Goal: Information Seeking & Learning: Learn about a topic

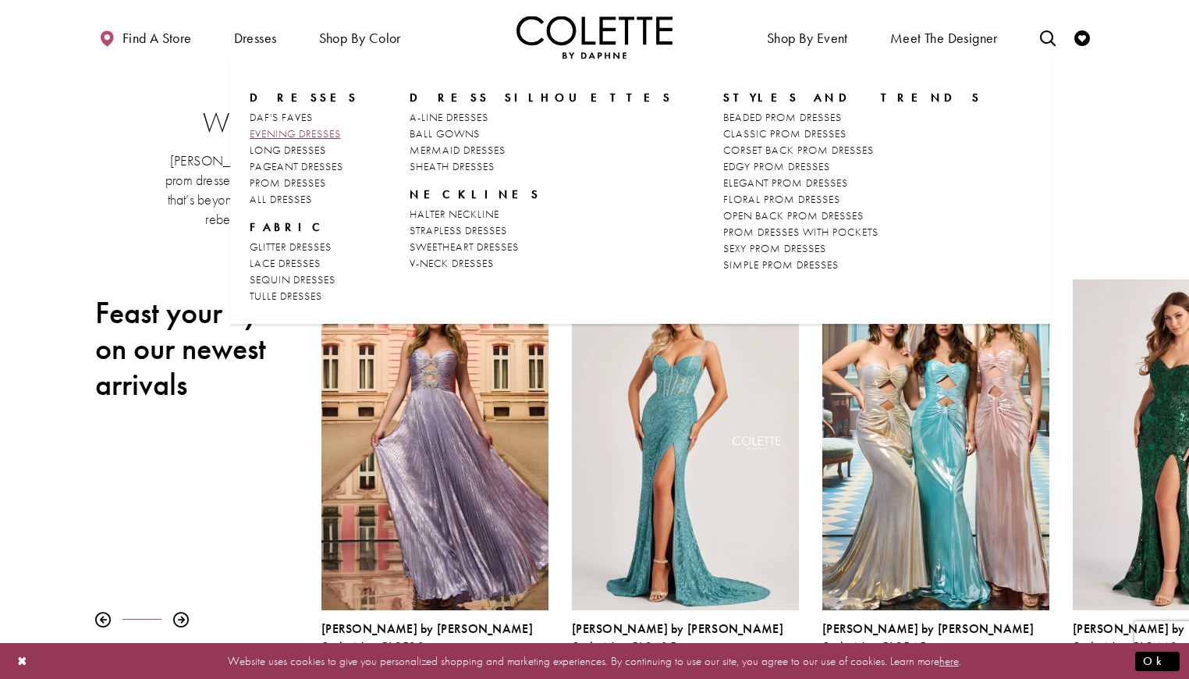
click at [298, 133] on span "EVENING DRESSES" at bounding box center [295, 133] width 91 height 14
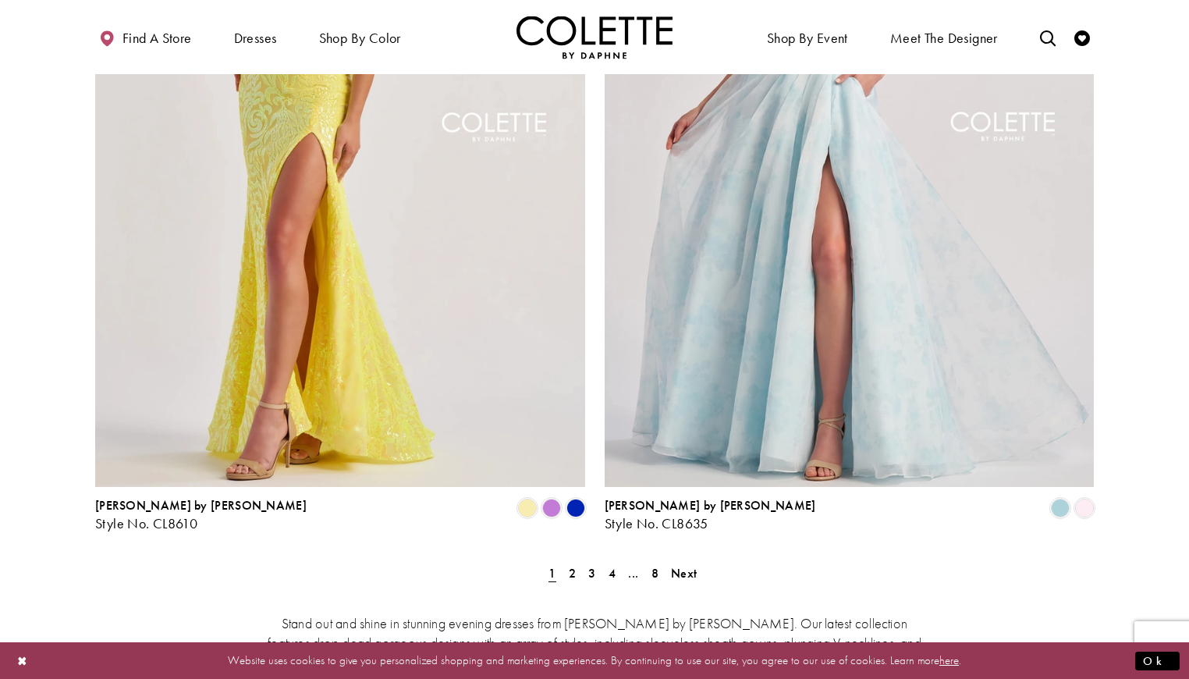
scroll to position [2730, 0]
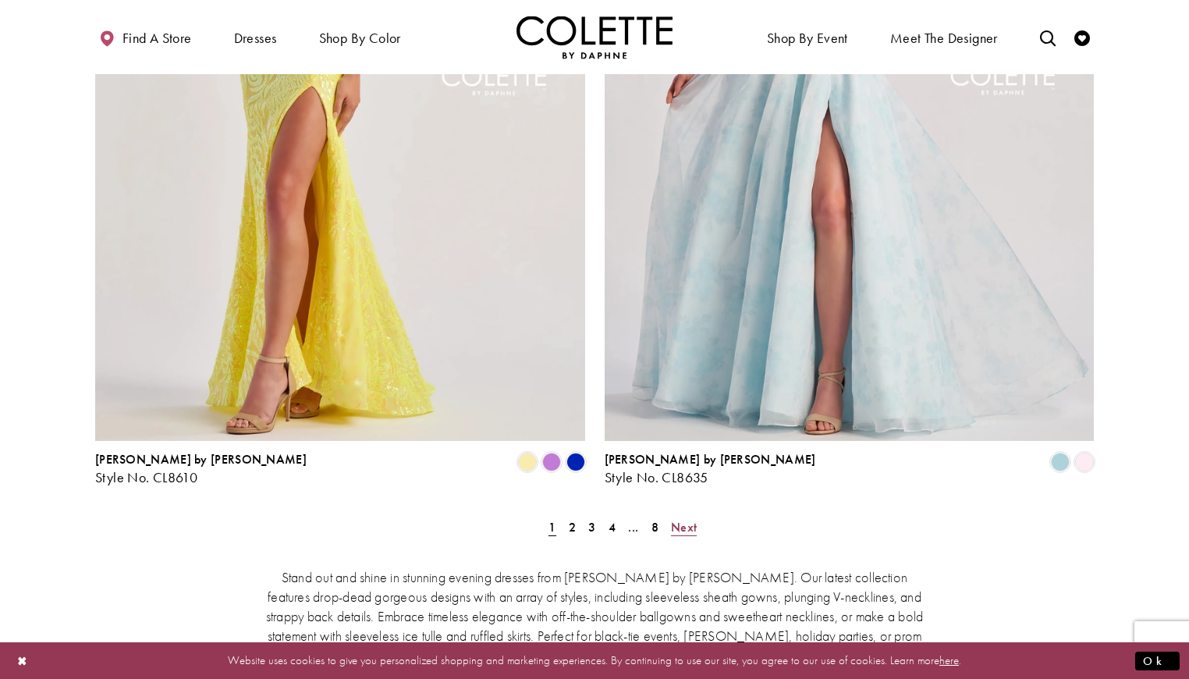
click at [682, 519] on span "Next" at bounding box center [684, 527] width 26 height 16
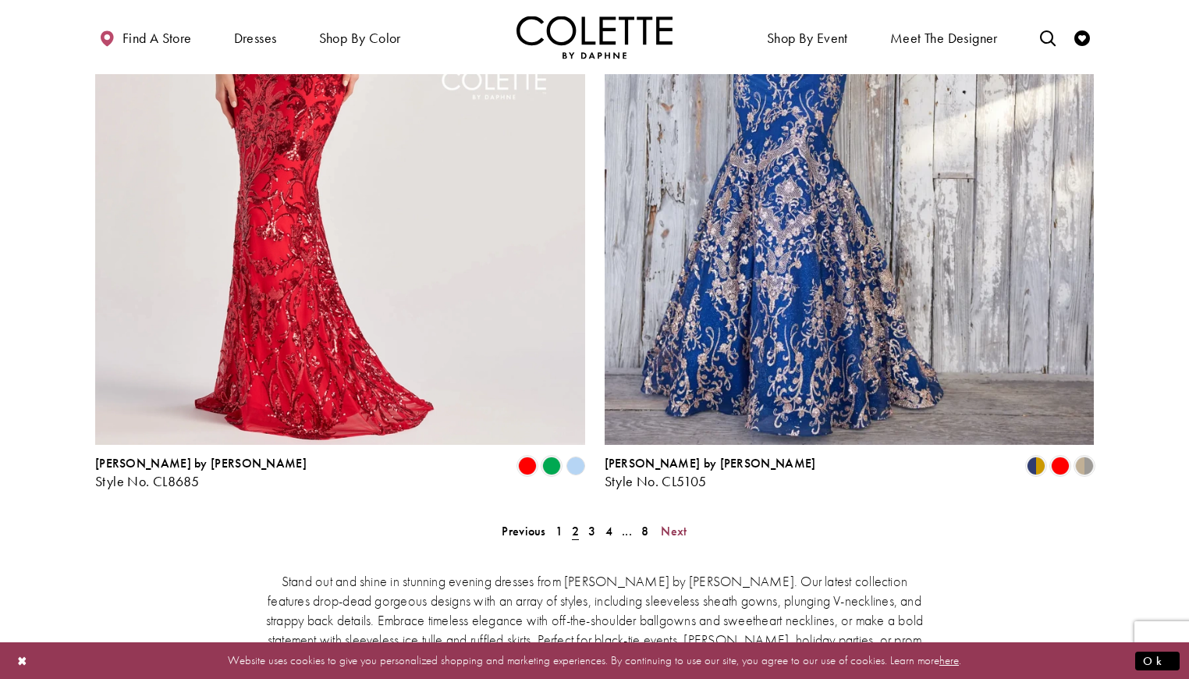
scroll to position [2736, 0]
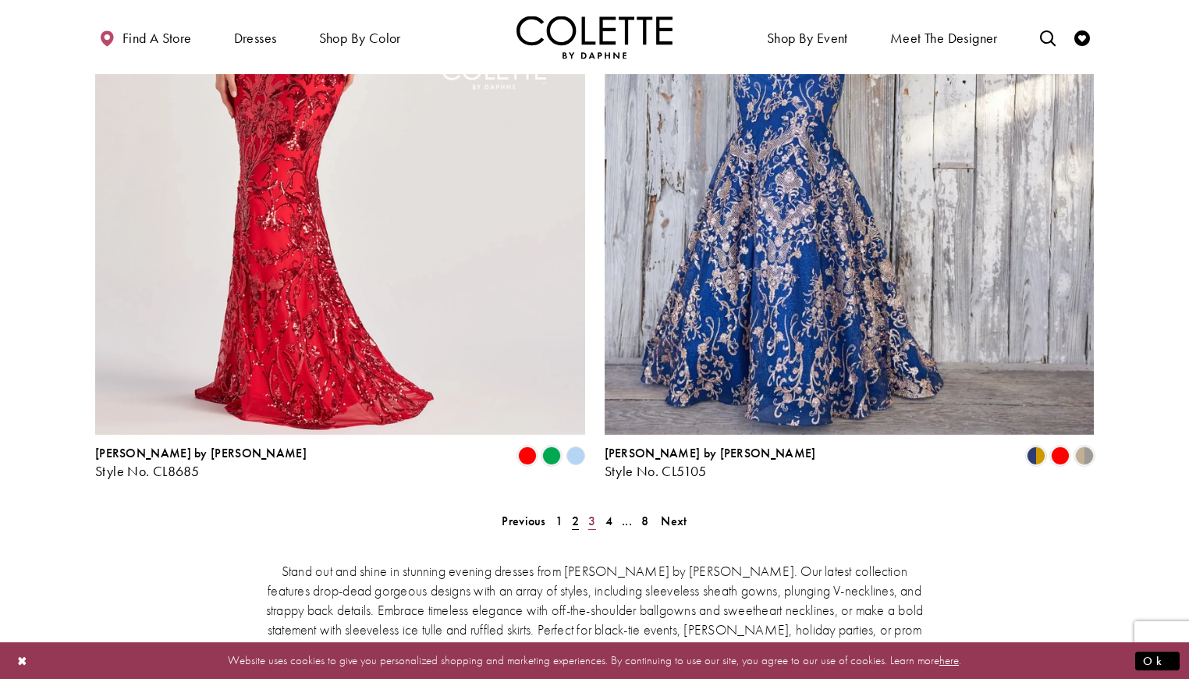
click at [591, 512] on span "3" at bounding box center [591, 520] width 7 height 16
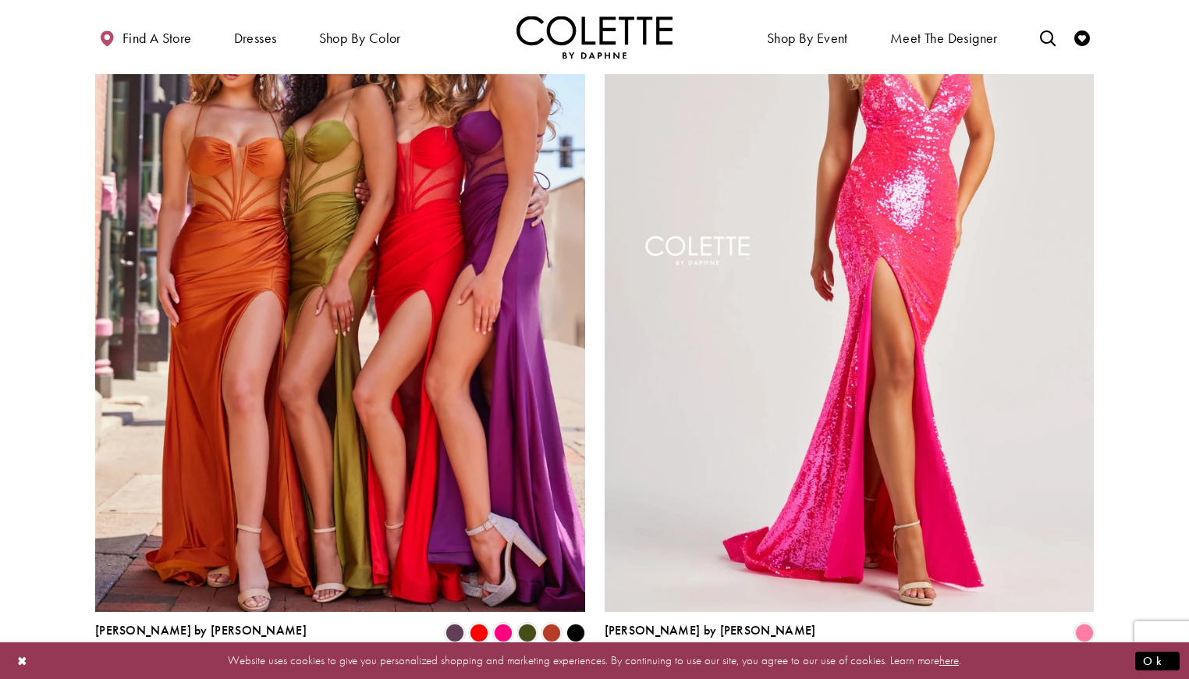
scroll to position [2580, 0]
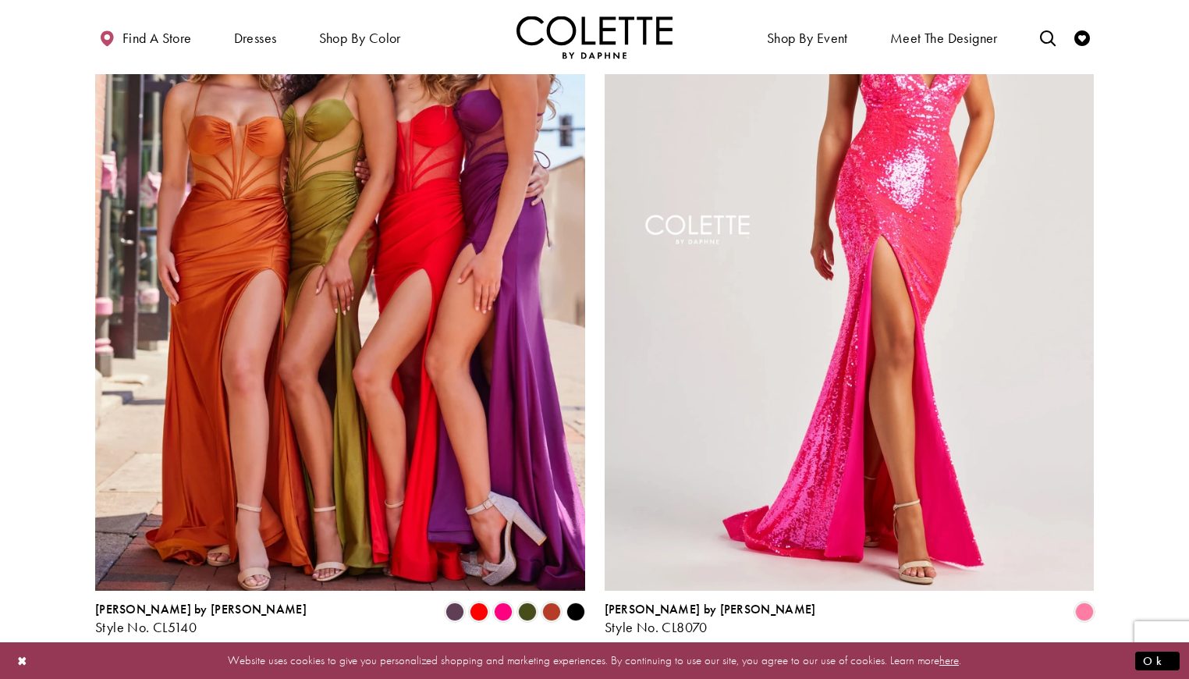
click at [606, 668] on span "4" at bounding box center [608, 676] width 7 height 16
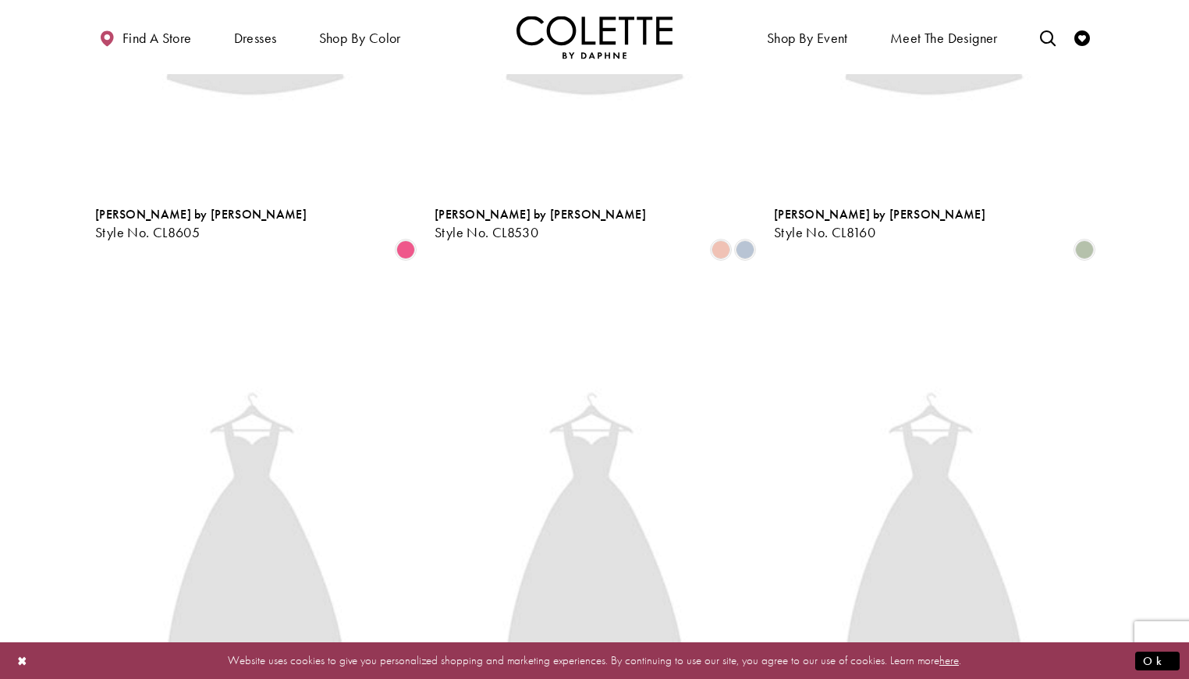
scroll to position [84, 0]
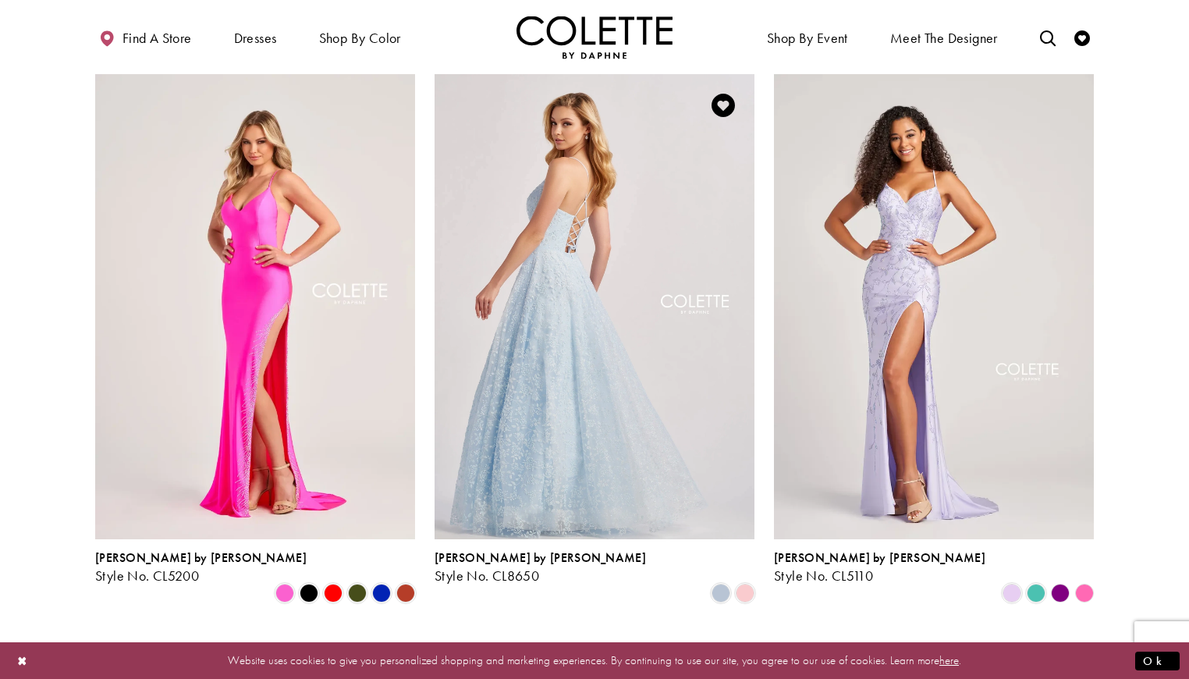
click at [570, 443] on img "Visit Colette by Daphne Style No. CL8650 Page" at bounding box center [594, 306] width 320 height 465
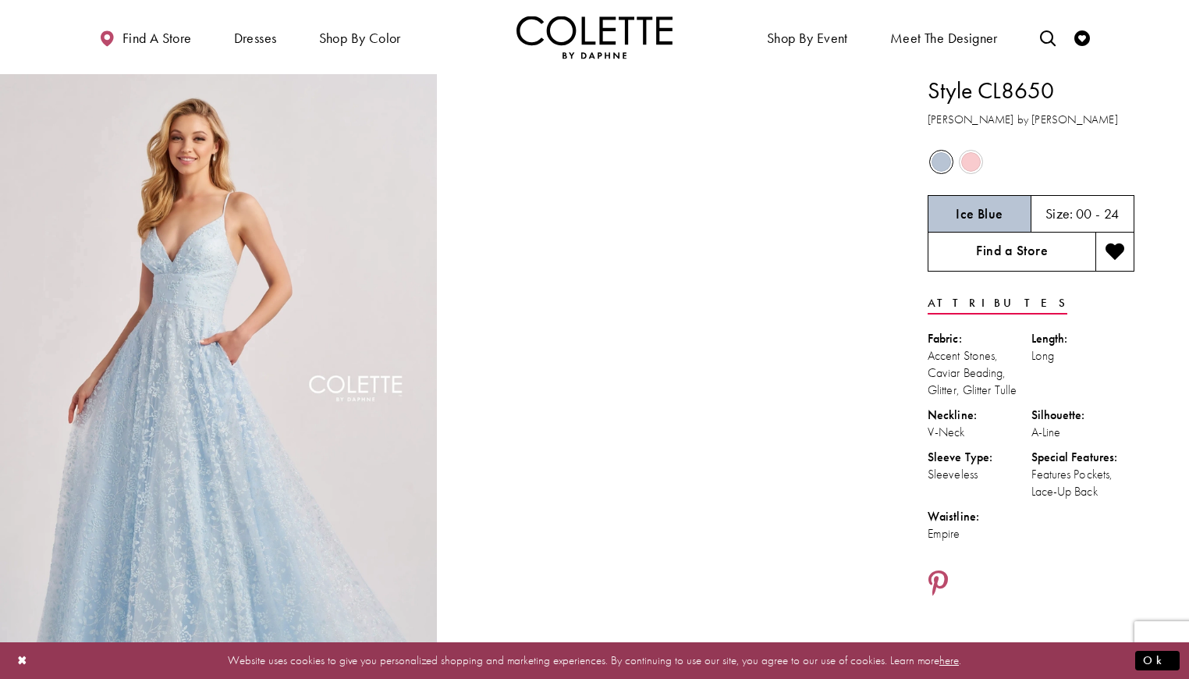
click at [988, 243] on link "Find a Store" at bounding box center [1011, 251] width 168 height 39
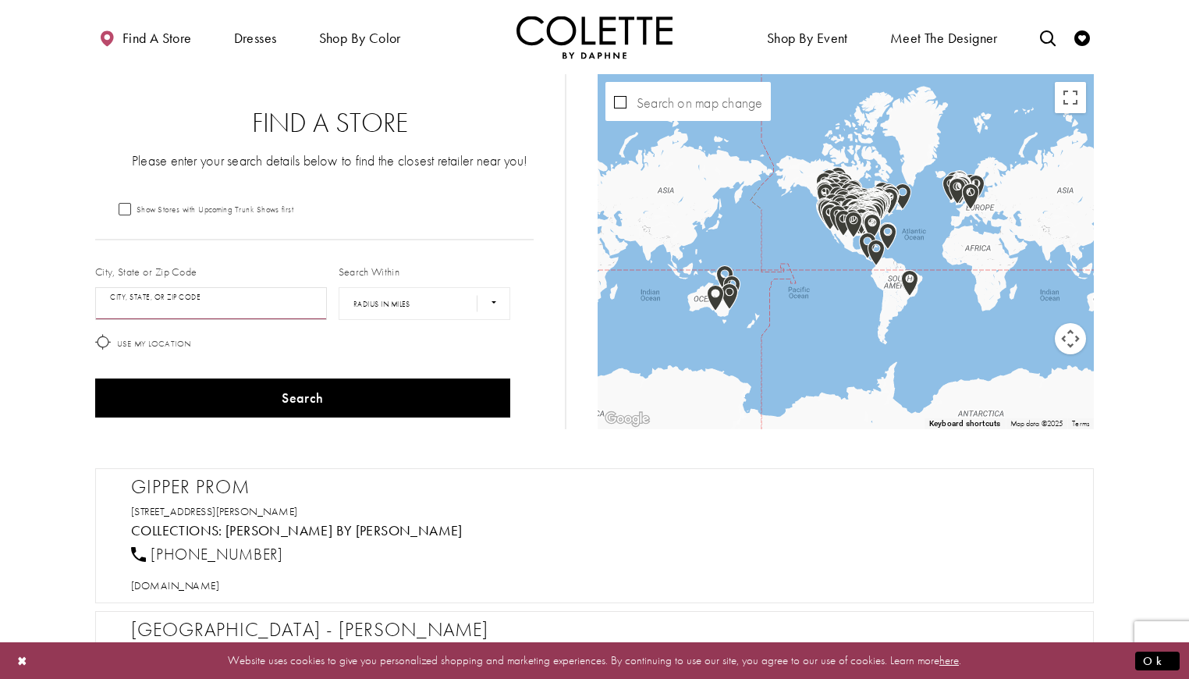
click at [214, 301] on input "City, State, or ZIP Code" at bounding box center [211, 303] width 232 height 33
type input "*"
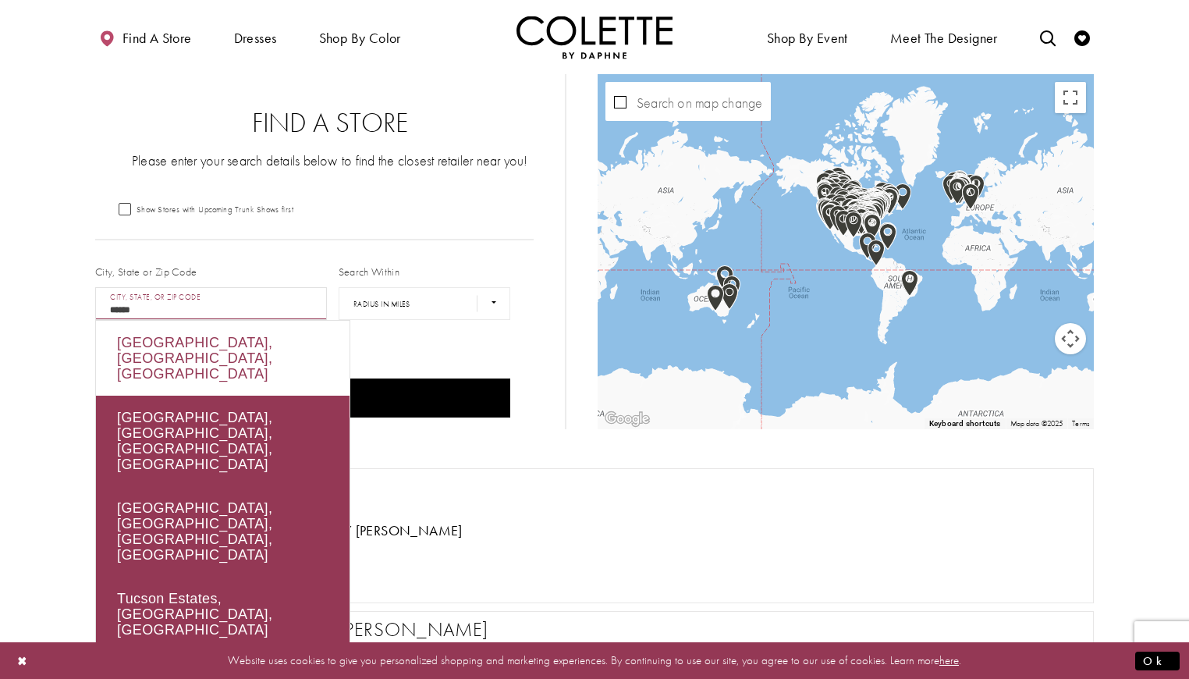
click at [185, 338] on div "Tucson, AZ, USA" at bounding box center [222, 358] width 253 height 75
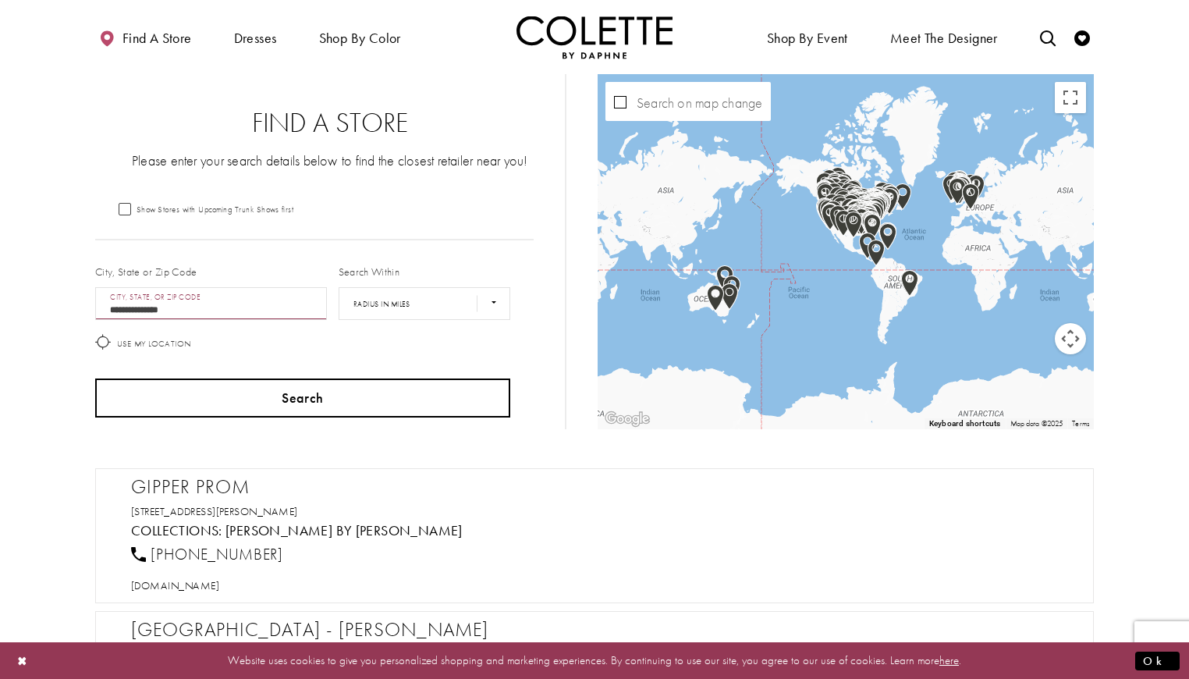
type input "**********"
click at [299, 404] on button "Search" at bounding box center [302, 397] width 415 height 39
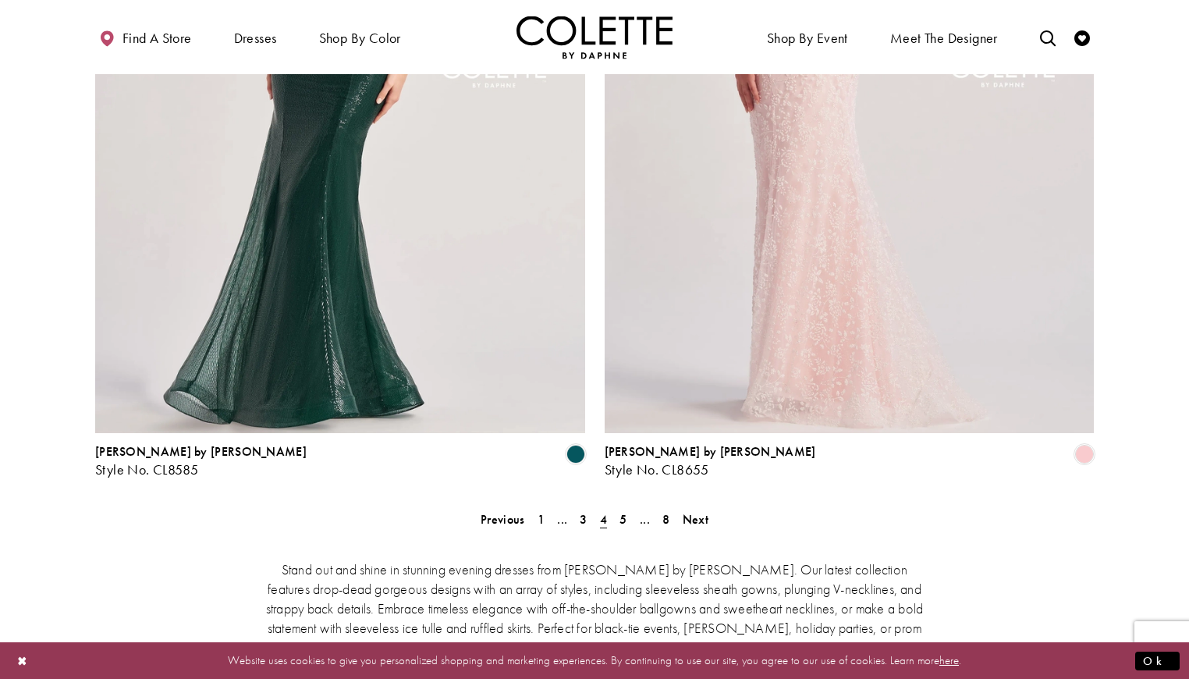
scroll to position [2738, 0]
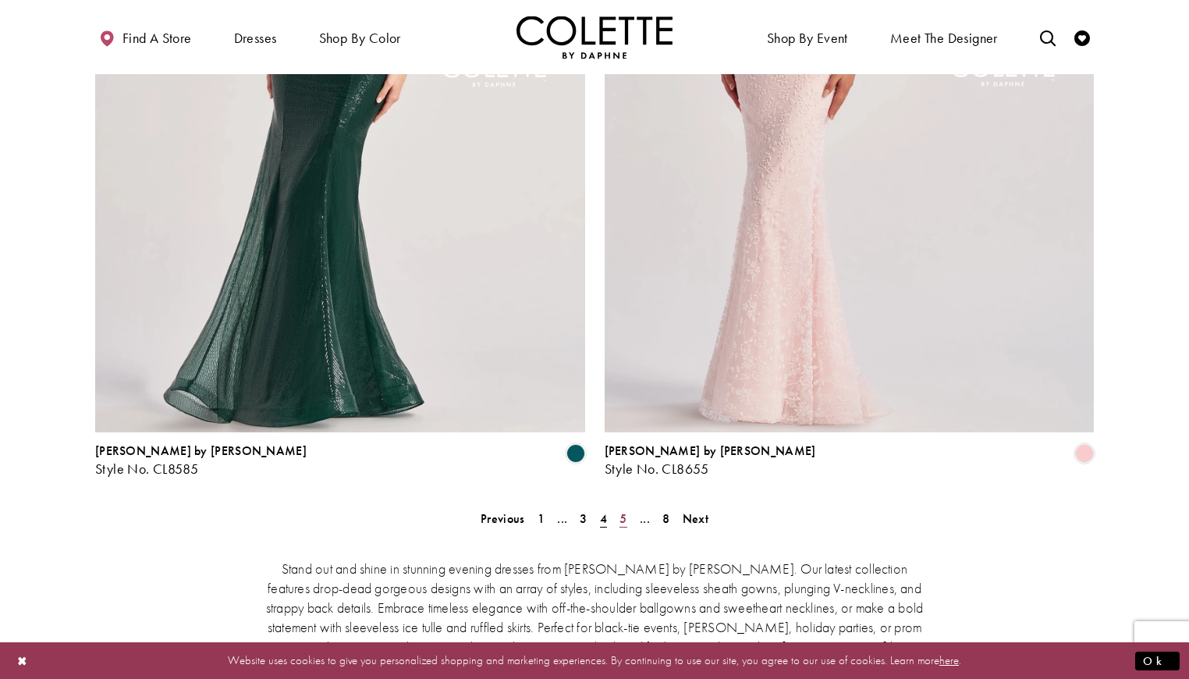
click at [623, 510] on span "5" at bounding box center [622, 518] width 7 height 16
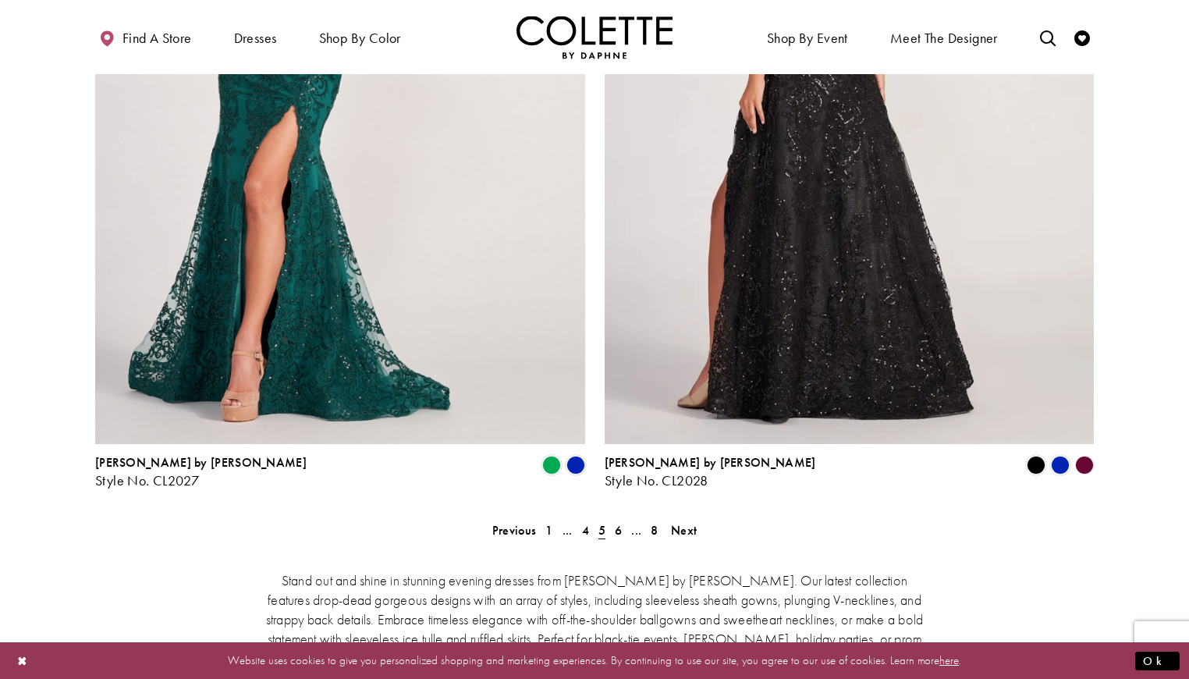
scroll to position [2736, 0]
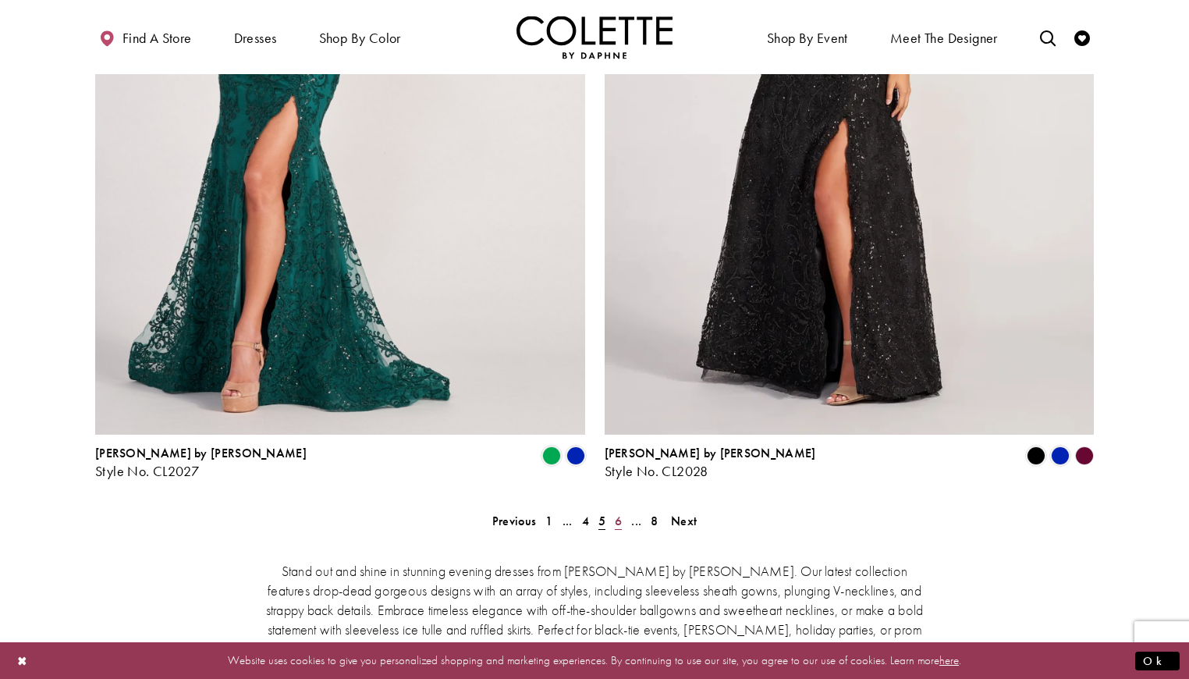
click at [618, 512] on span "6" at bounding box center [618, 520] width 7 height 16
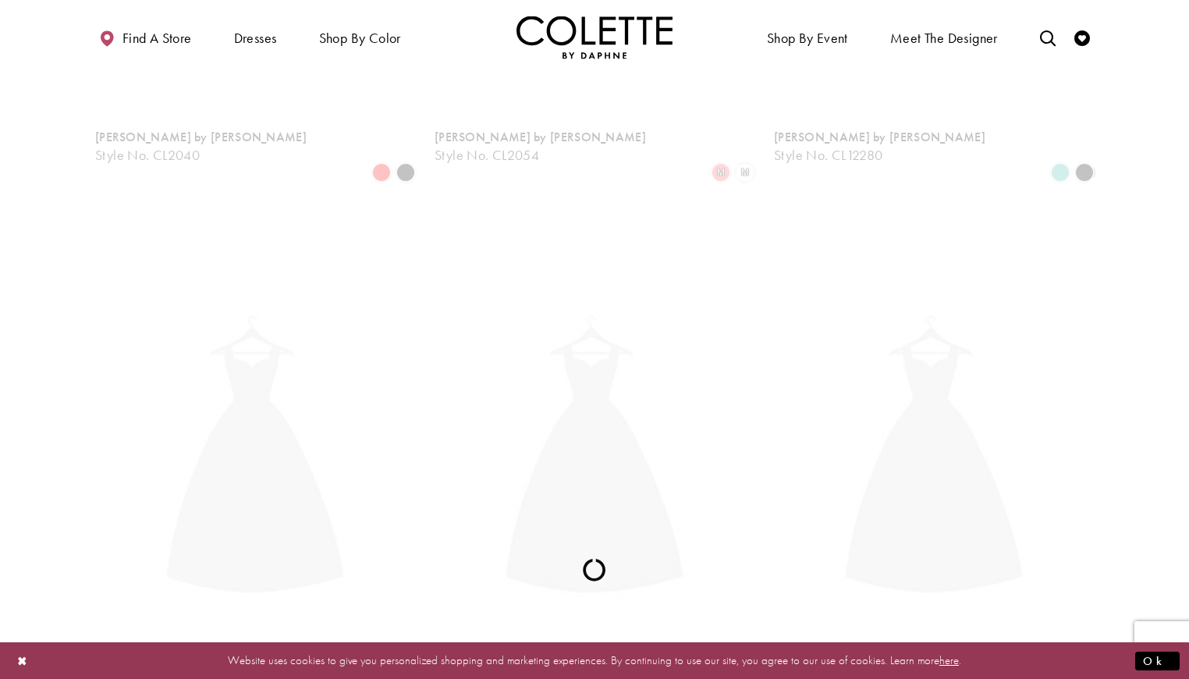
scroll to position [84, 0]
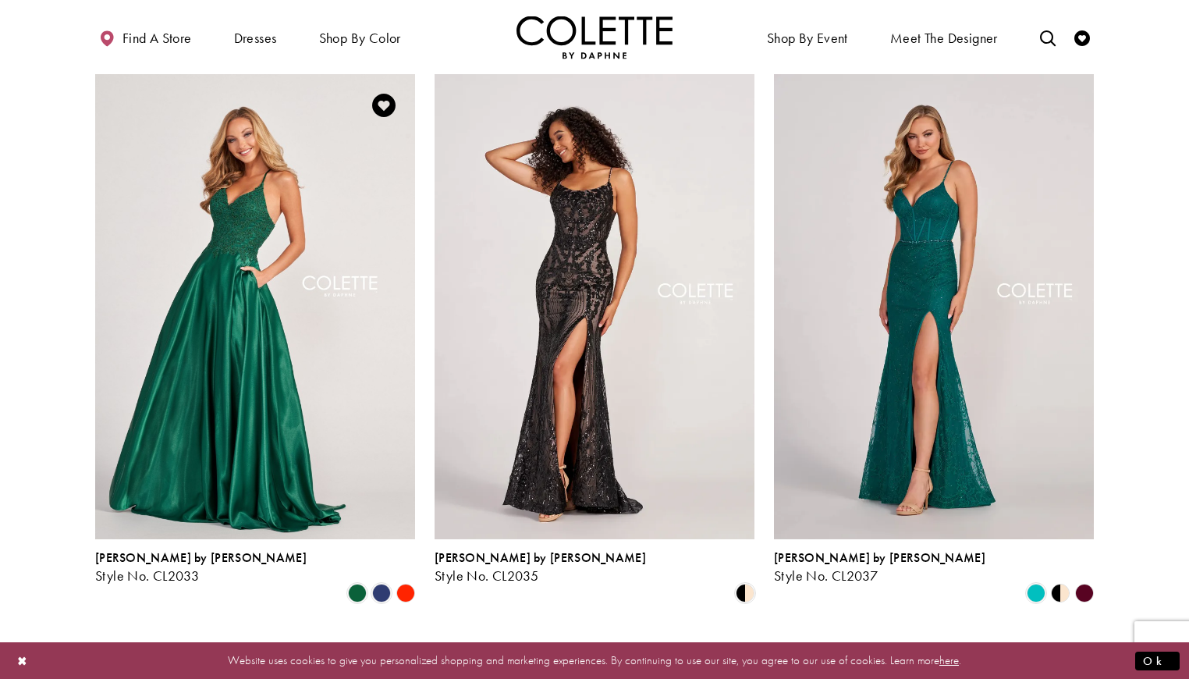
click at [405, 581] on polygon "Product List" at bounding box center [405, 593] width 24 height 24
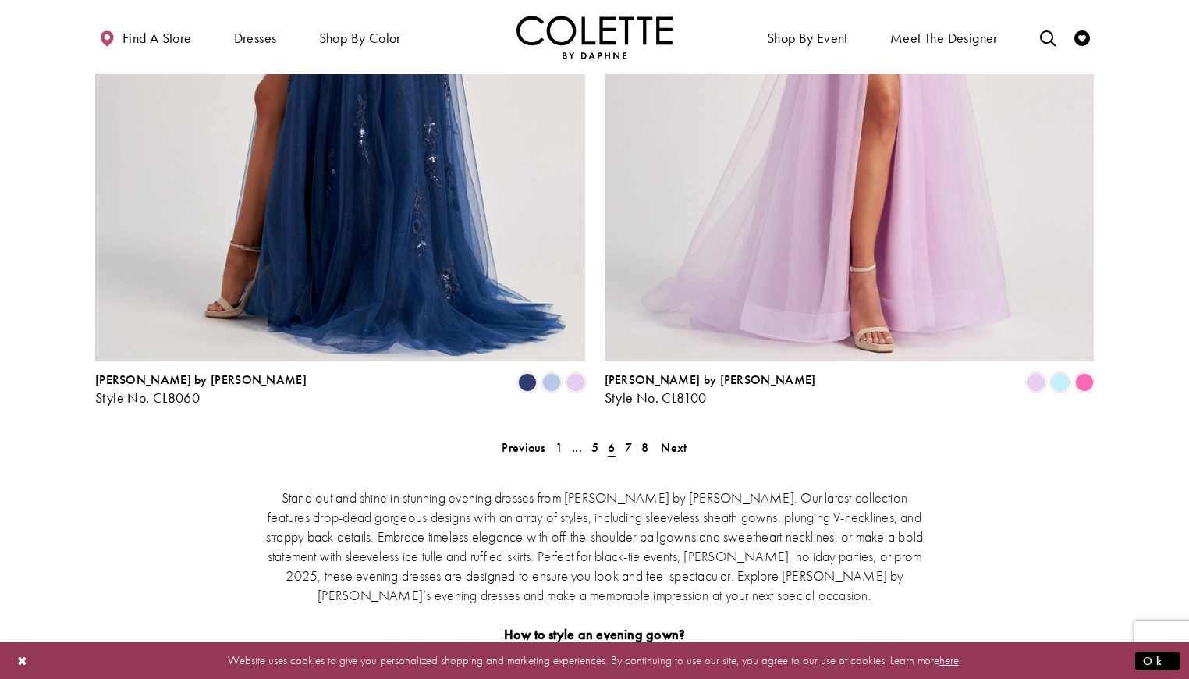
scroll to position [2814, 0]
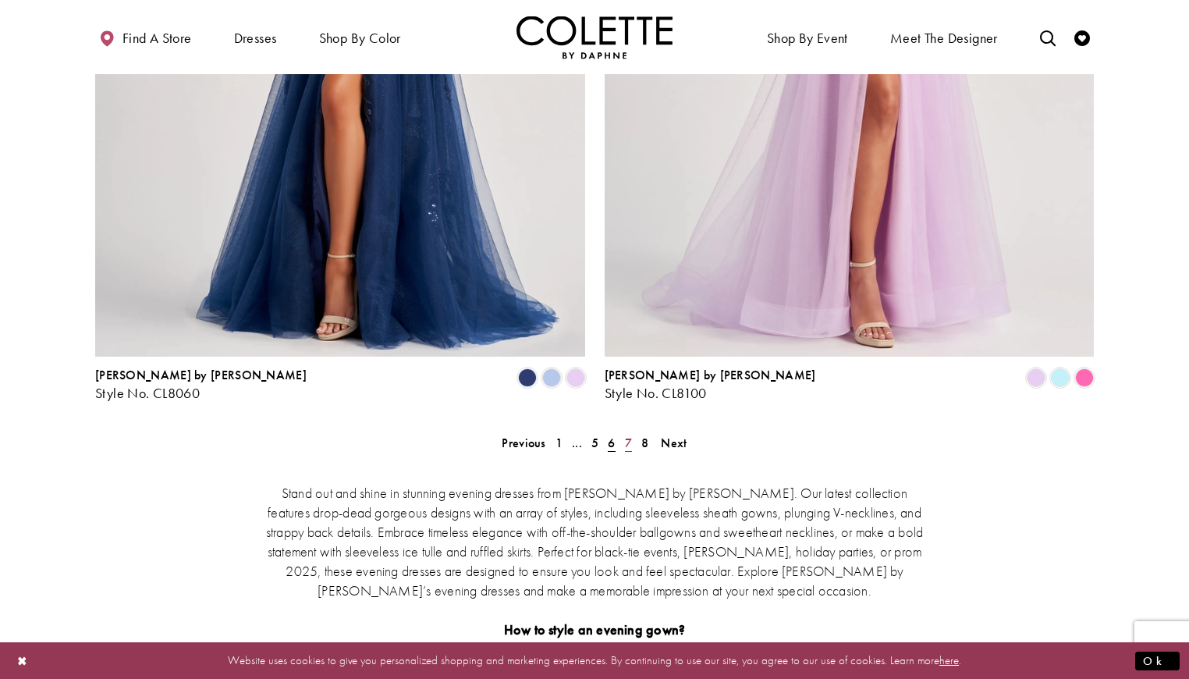
click at [626, 434] on span "7" at bounding box center [628, 442] width 7 height 16
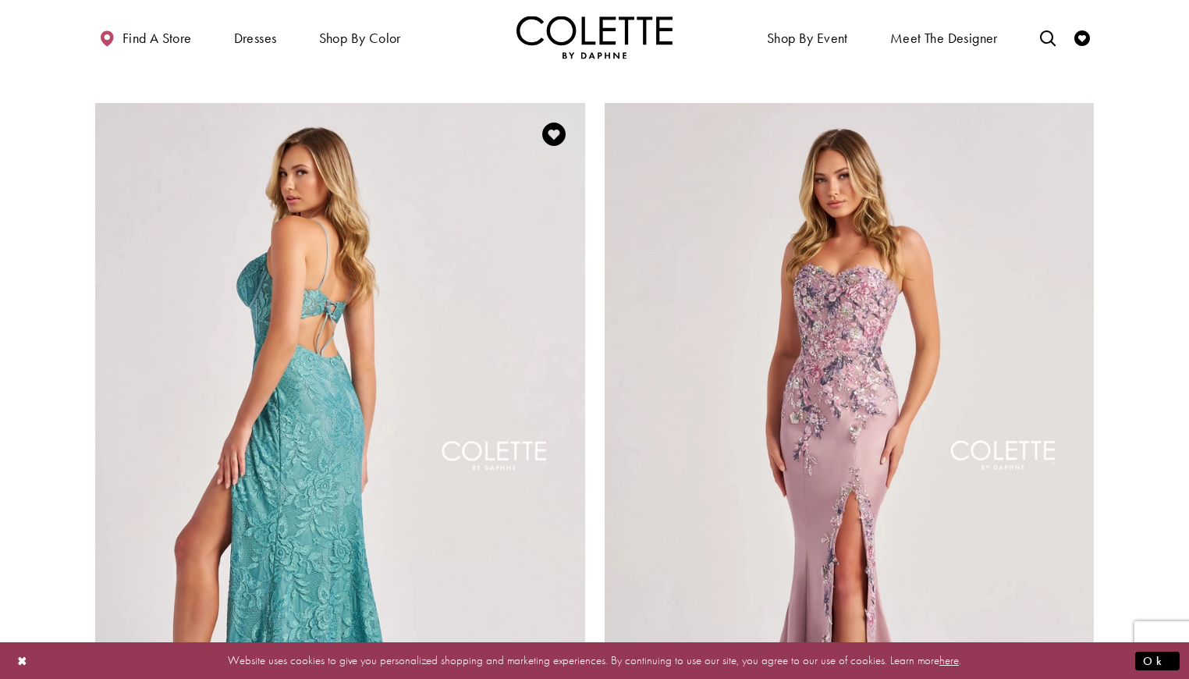
scroll to position [2346, 0]
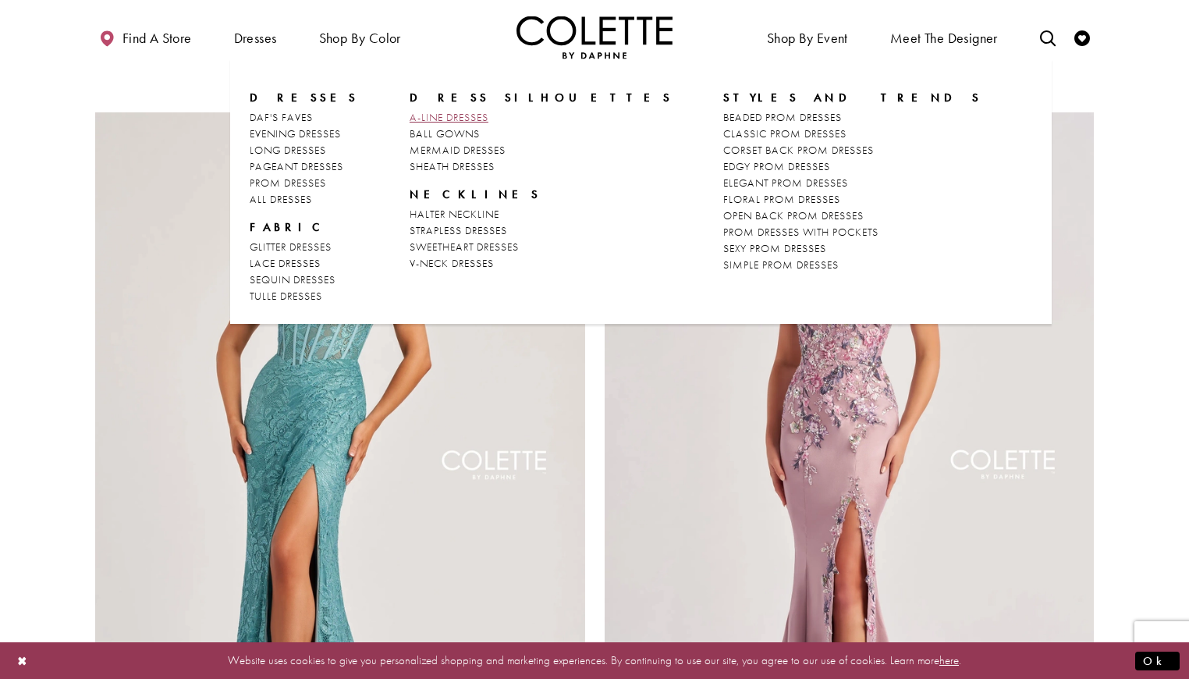
click at [449, 115] on span "A-LINE DRESSES" at bounding box center [448, 117] width 79 height 14
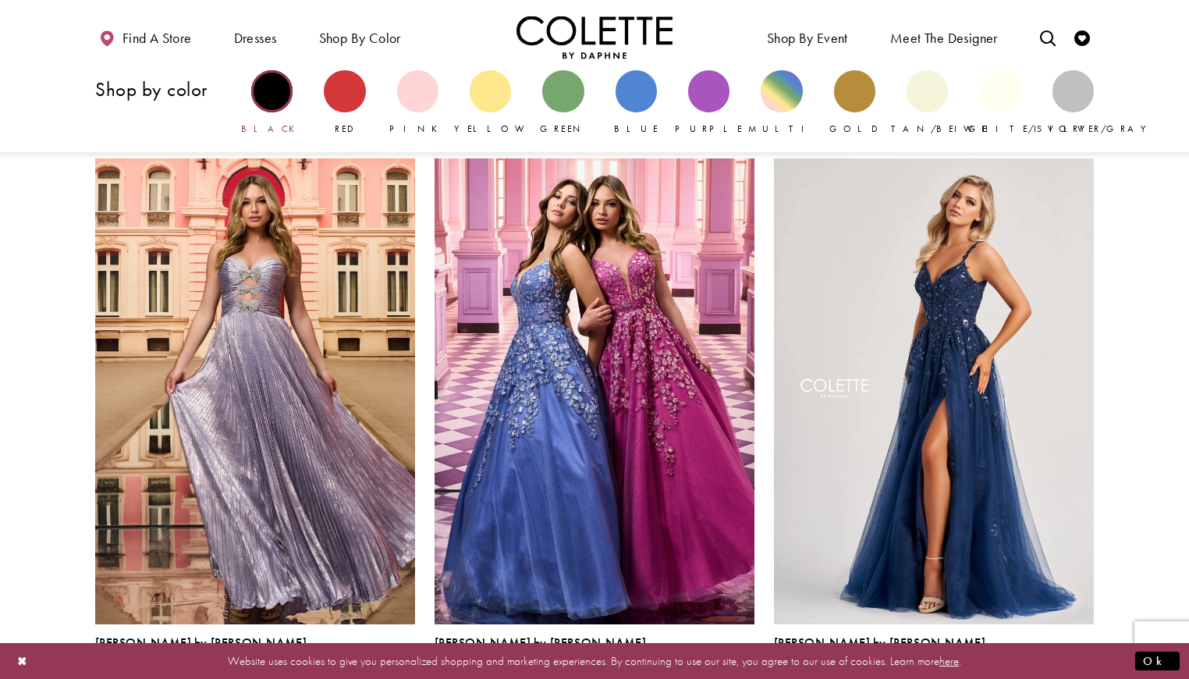
click at [278, 94] on div "Primary block" at bounding box center [271, 90] width 41 height 41
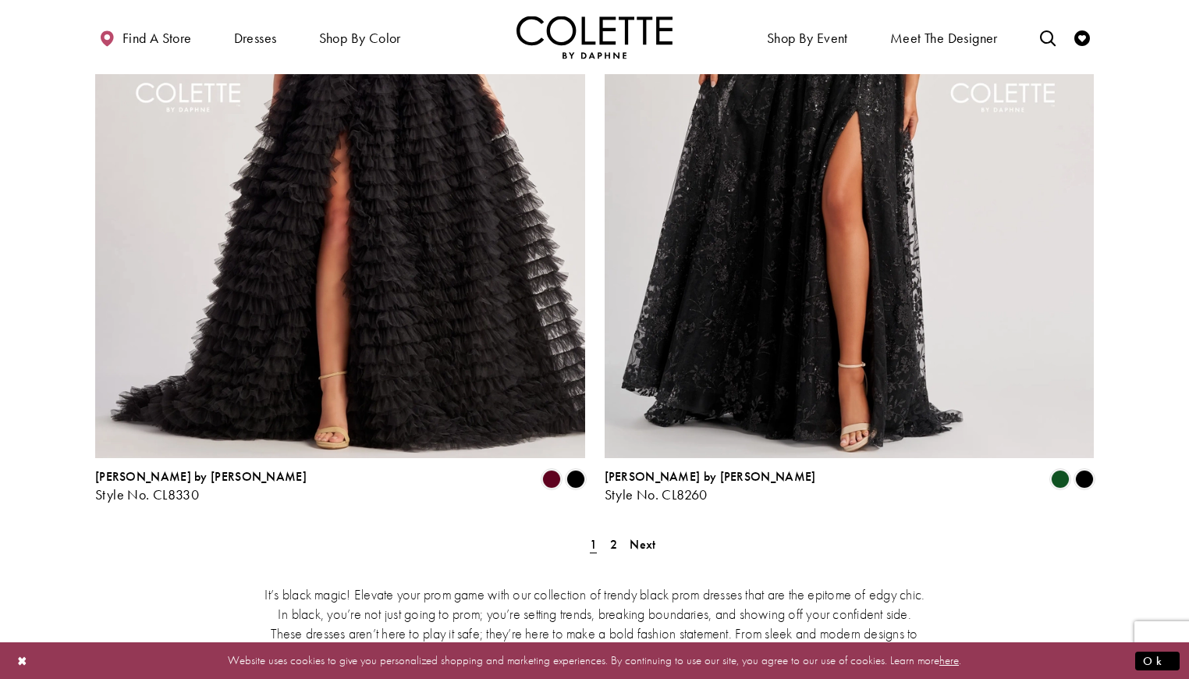
scroll to position [2808, 0]
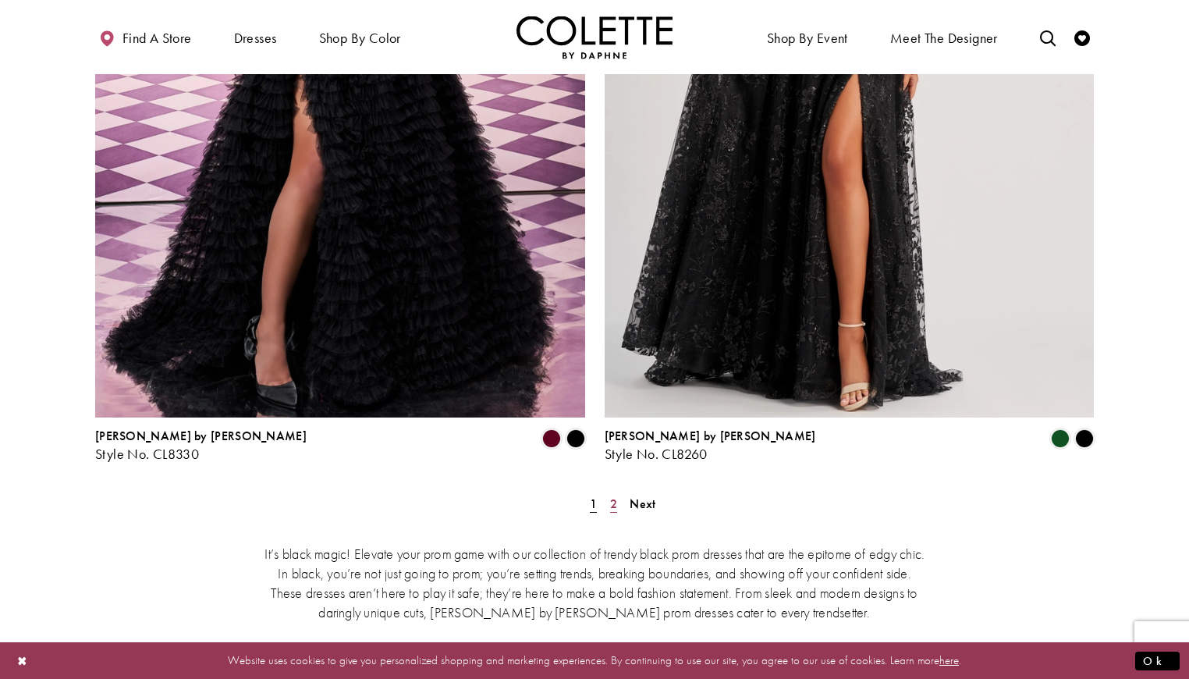
click at [613, 495] on span "2" at bounding box center [613, 503] width 7 height 16
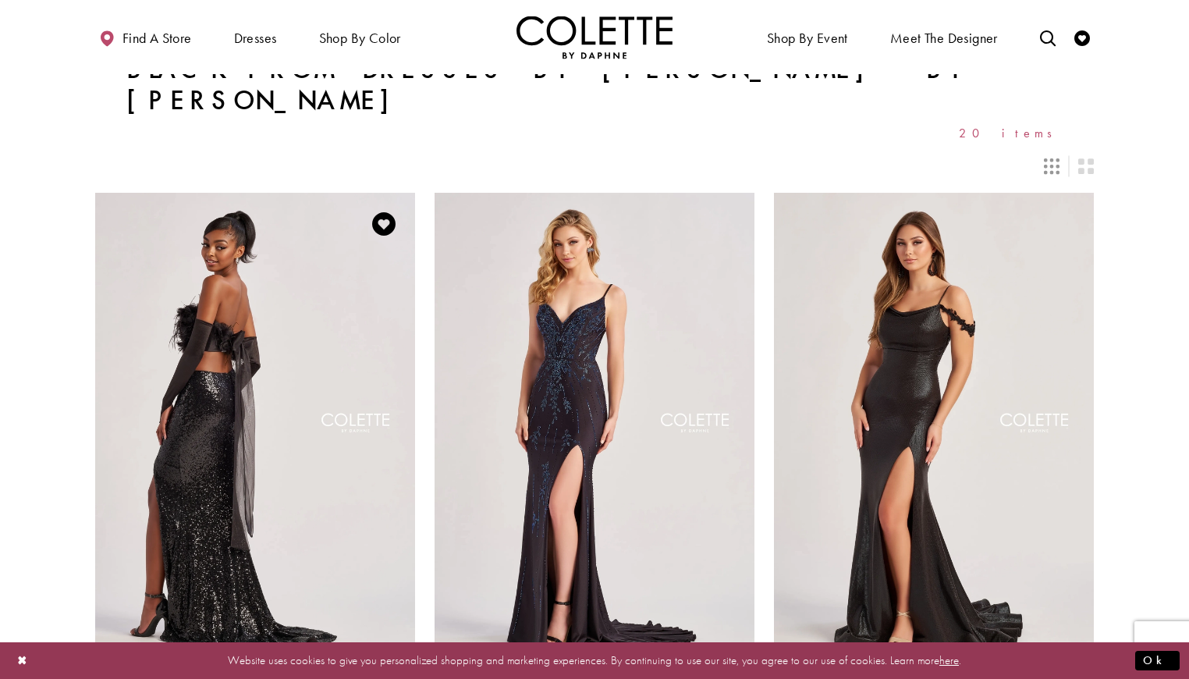
scroll to position [6, 0]
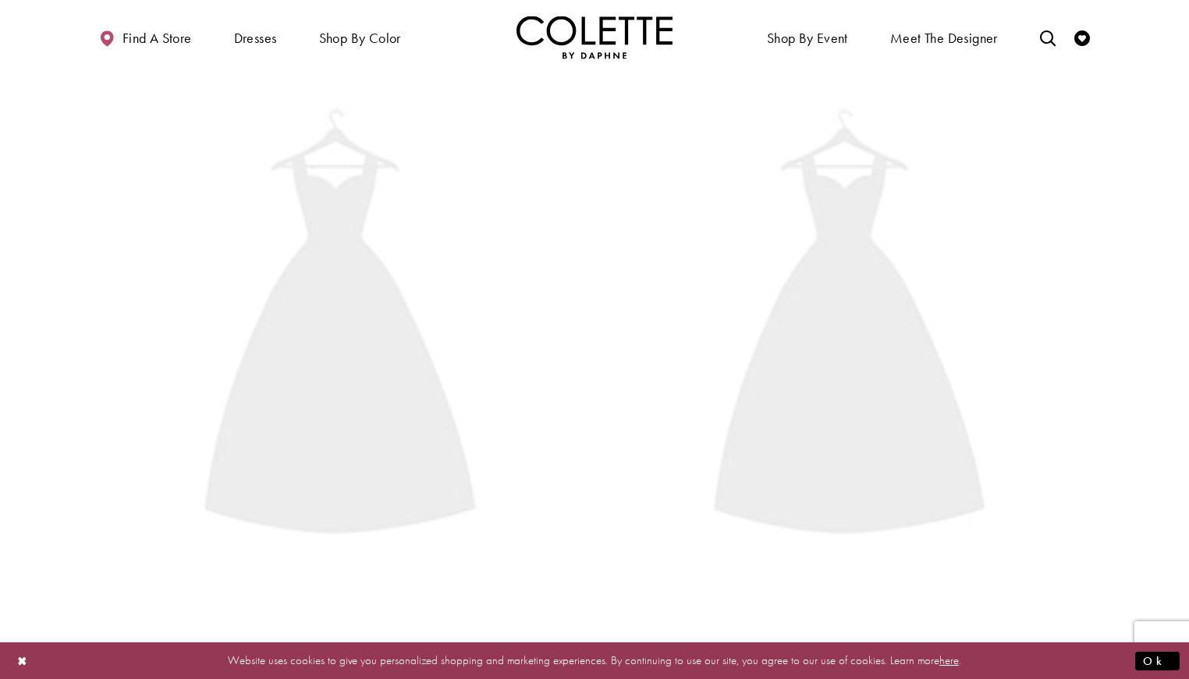
scroll to position [84, 0]
